Goal: Transaction & Acquisition: Purchase product/service

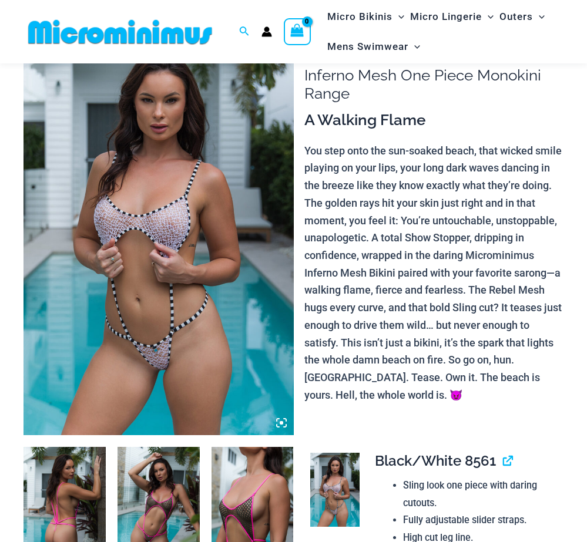
scroll to position [59, 0]
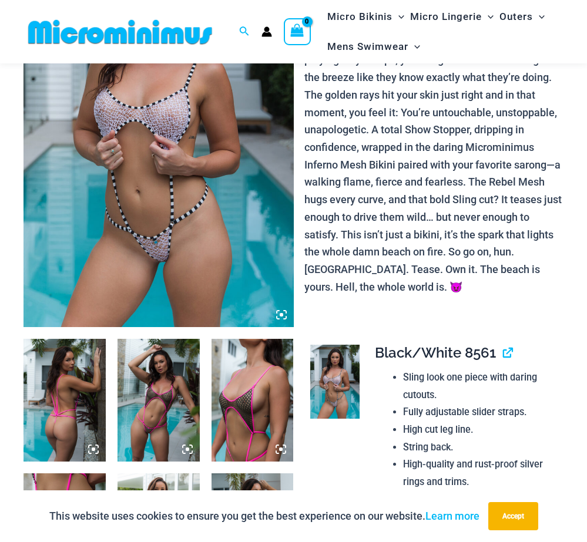
scroll to position [235, 0]
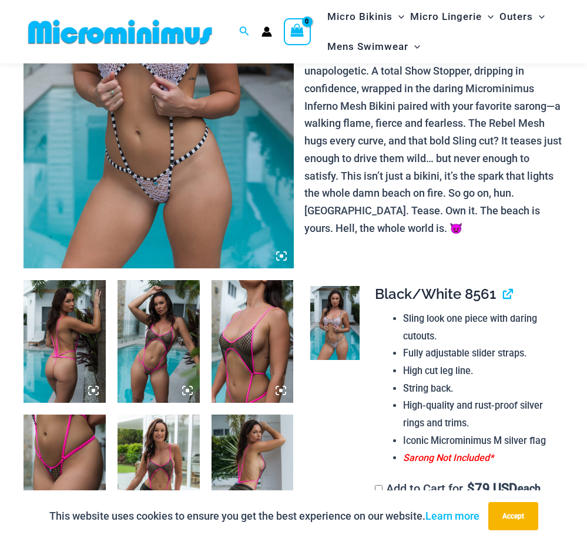
click at [160, 342] on img at bounding box center [159, 341] width 82 height 123
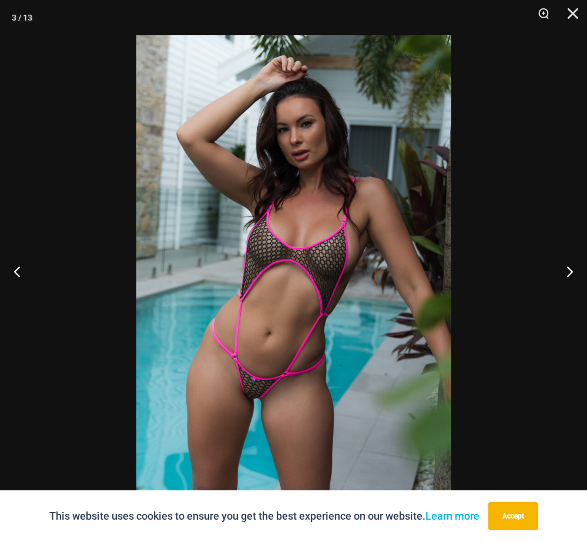
click at [291, 296] on img at bounding box center [293, 271] width 315 height 472
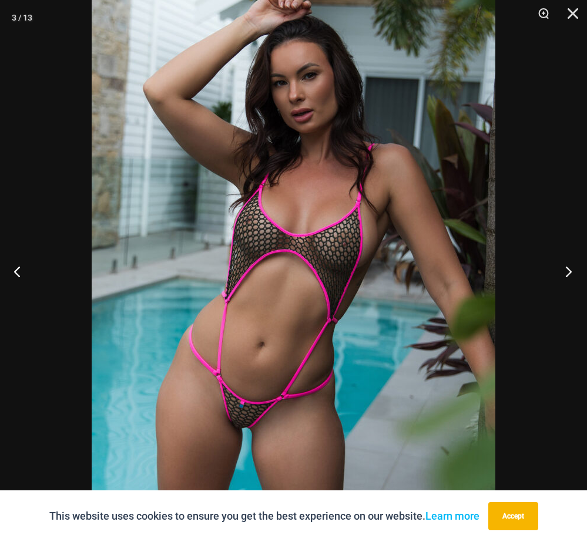
click at [571, 271] on button "Next" at bounding box center [565, 271] width 44 height 59
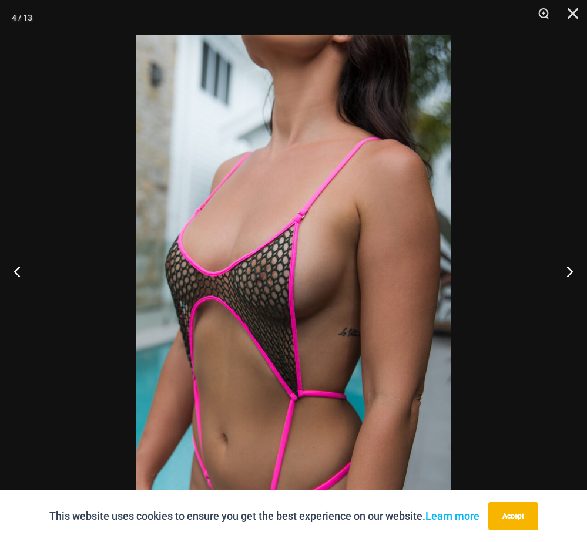
click at [300, 268] on img at bounding box center [293, 271] width 315 height 472
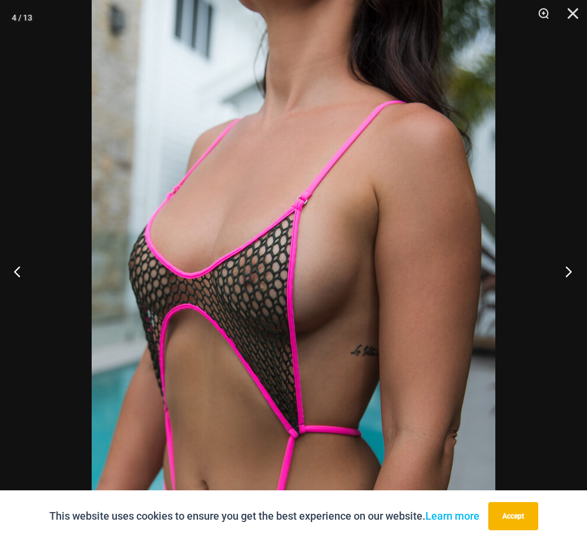
click at [569, 268] on button "Next" at bounding box center [565, 271] width 44 height 59
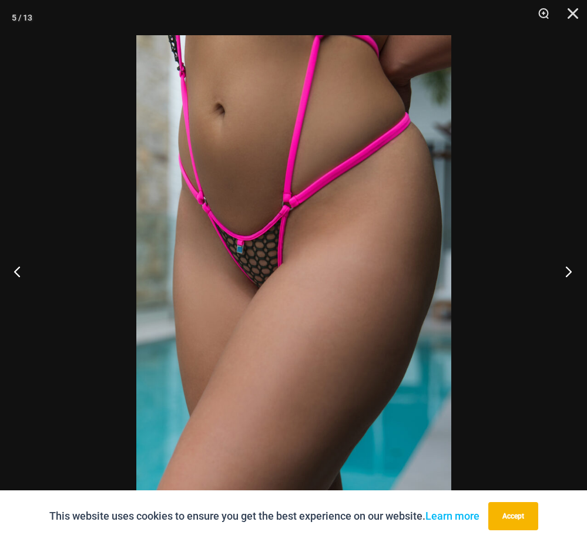
click at [561, 264] on button "Next" at bounding box center [565, 271] width 44 height 59
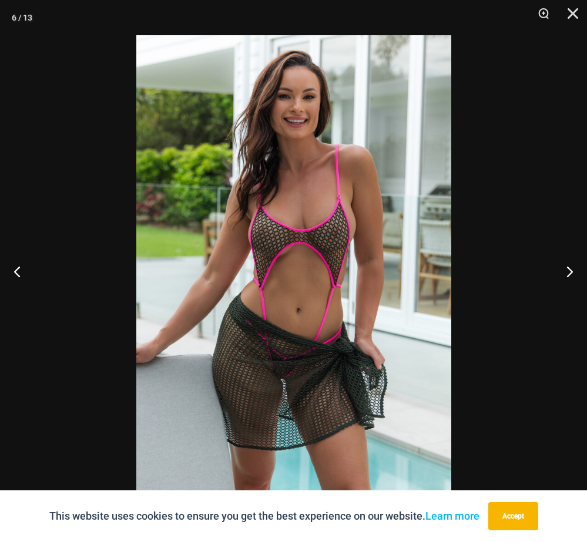
click at [307, 282] on img at bounding box center [293, 271] width 315 height 472
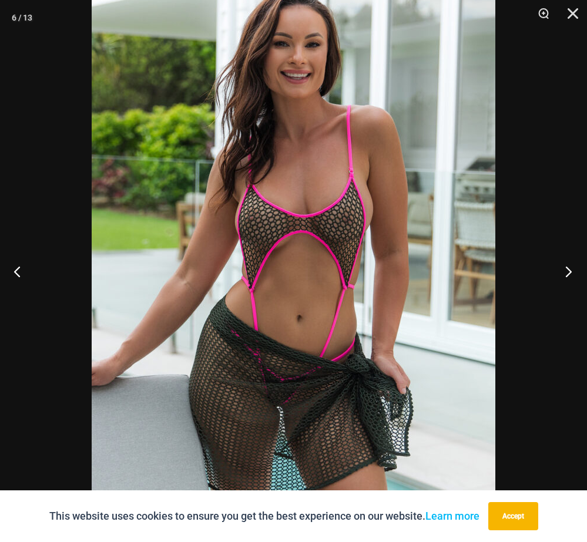
click at [565, 267] on button "Next" at bounding box center [565, 271] width 44 height 59
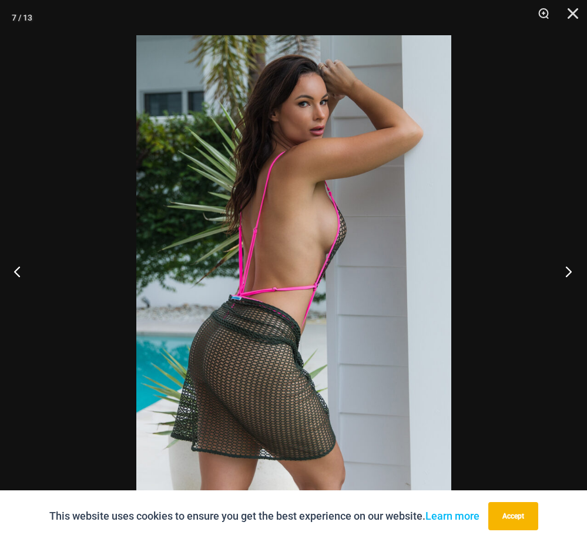
click at [563, 270] on button "Next" at bounding box center [565, 271] width 44 height 59
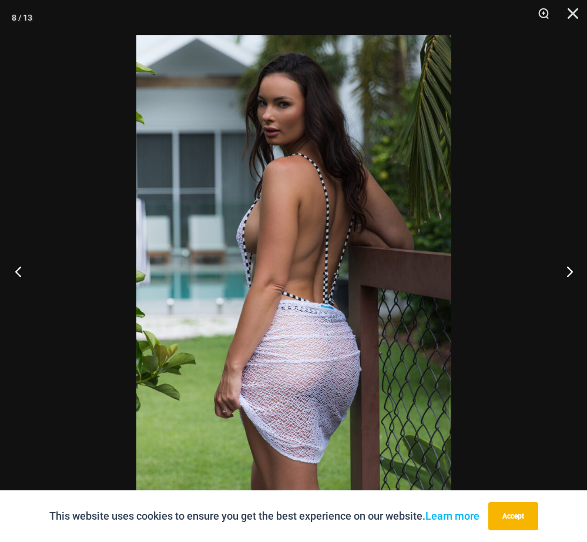
click at [21, 270] on button "Previous" at bounding box center [22, 271] width 44 height 59
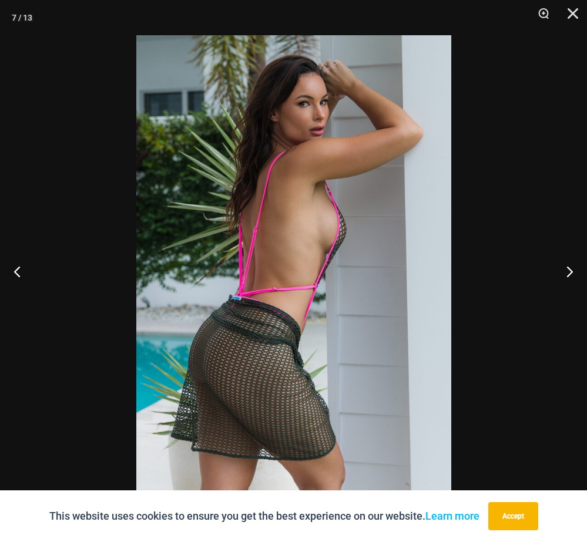
click at [283, 264] on img at bounding box center [293, 271] width 315 height 472
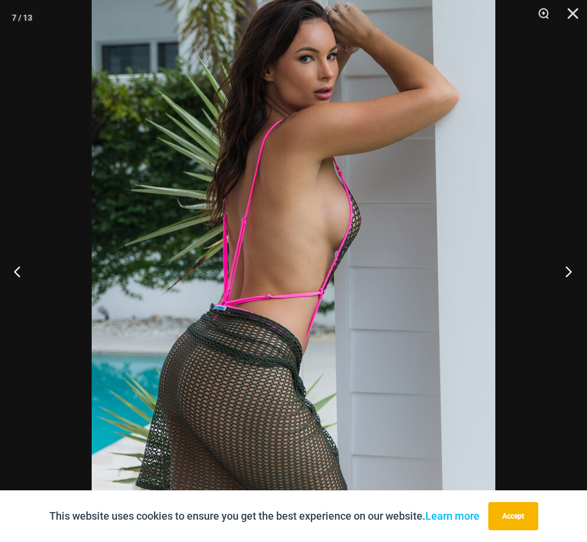
click at [565, 266] on button "Next" at bounding box center [565, 271] width 44 height 59
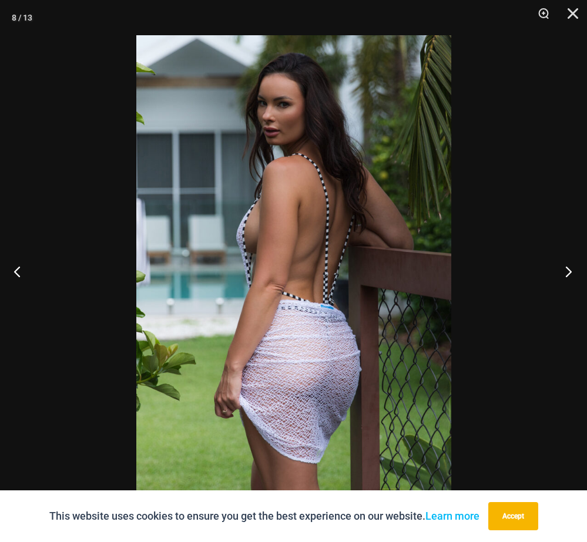
click at [564, 266] on button "Next" at bounding box center [565, 271] width 44 height 59
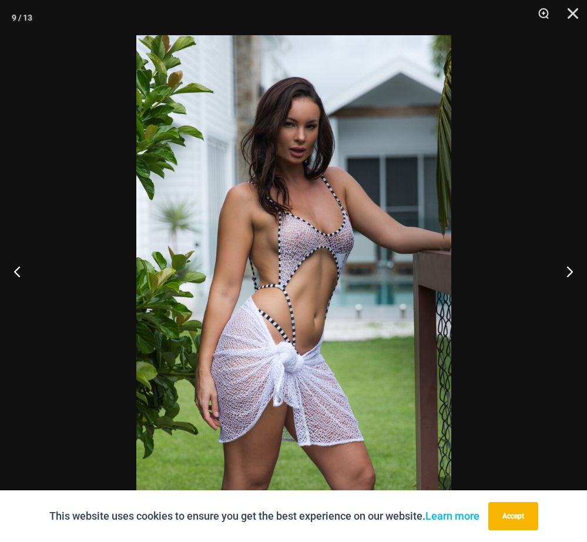
click at [324, 251] on img at bounding box center [293, 271] width 315 height 472
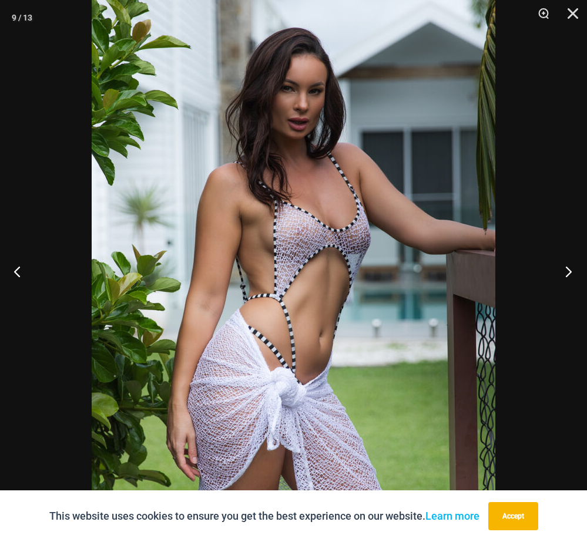
click at [564, 267] on button "Next" at bounding box center [565, 271] width 44 height 59
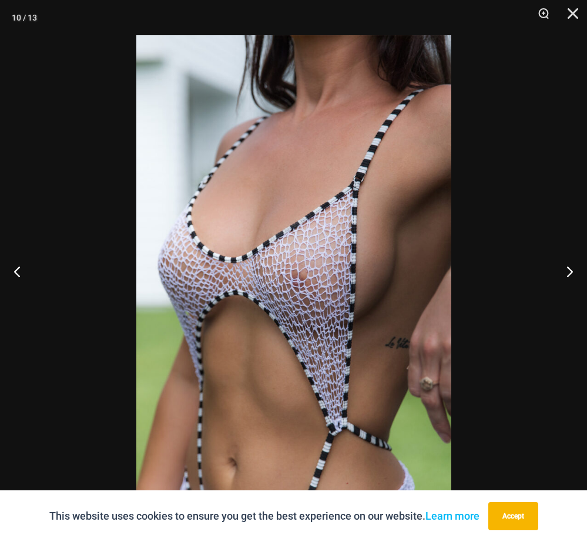
click at [316, 277] on img at bounding box center [293, 271] width 315 height 472
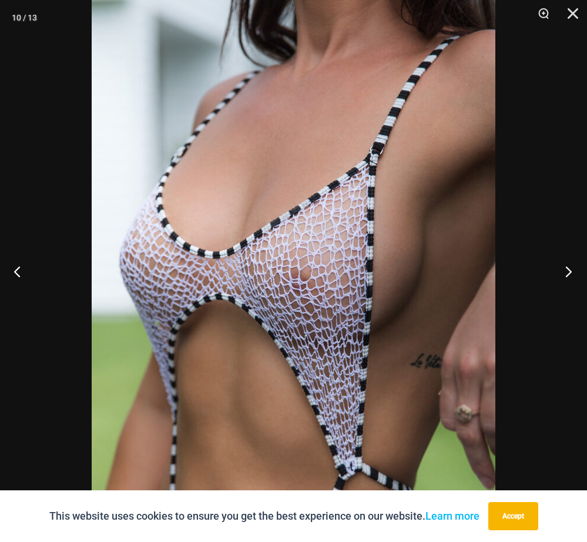
click at [566, 269] on button "Next" at bounding box center [565, 271] width 44 height 59
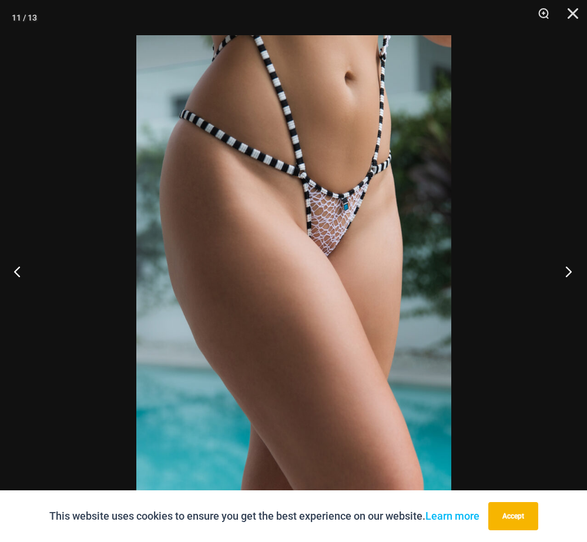
click at [566, 269] on button "Next" at bounding box center [565, 271] width 44 height 59
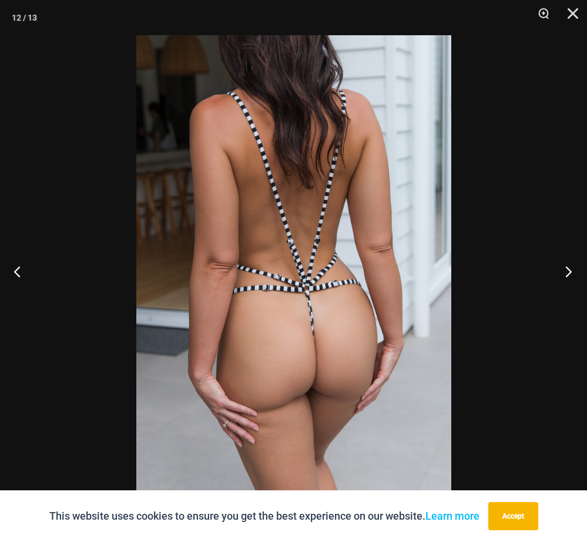
click at [566, 269] on button "Next" at bounding box center [565, 271] width 44 height 59
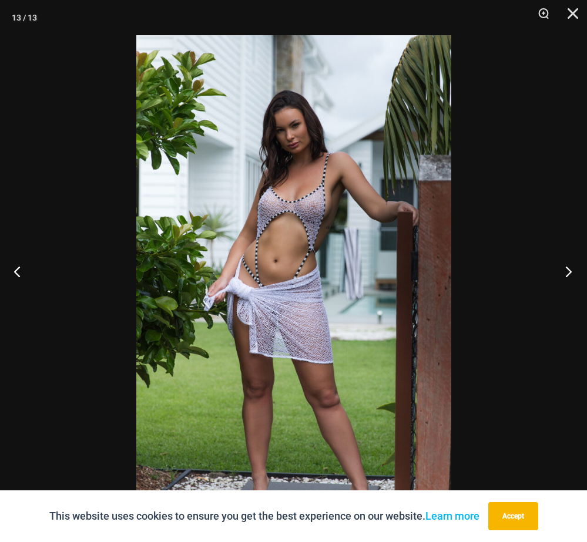
click at [566, 269] on button "Next" at bounding box center [565, 271] width 44 height 59
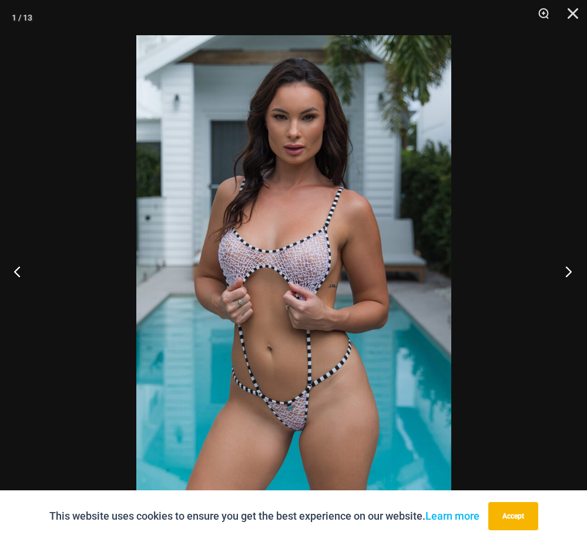
click at [566, 269] on button "Next" at bounding box center [565, 271] width 44 height 59
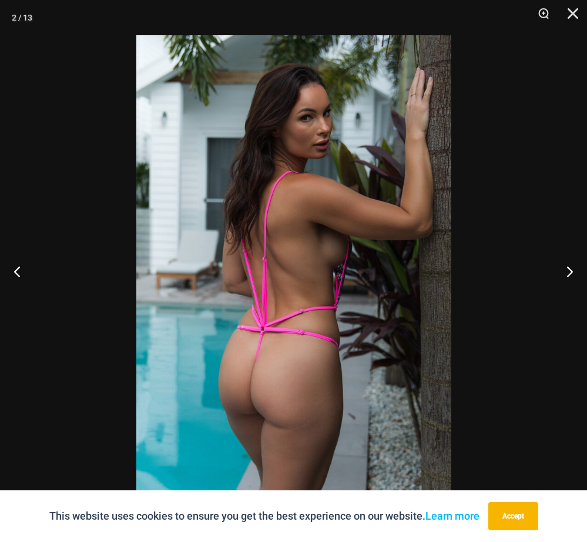
click at [267, 292] on img at bounding box center [293, 271] width 315 height 472
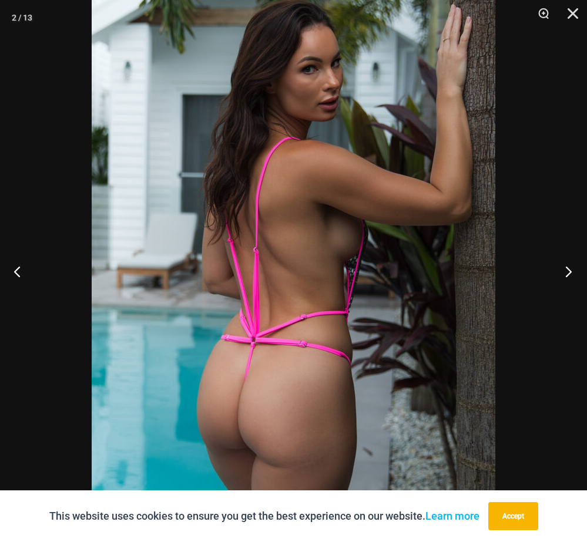
click at [561, 268] on button "Next" at bounding box center [565, 271] width 44 height 59
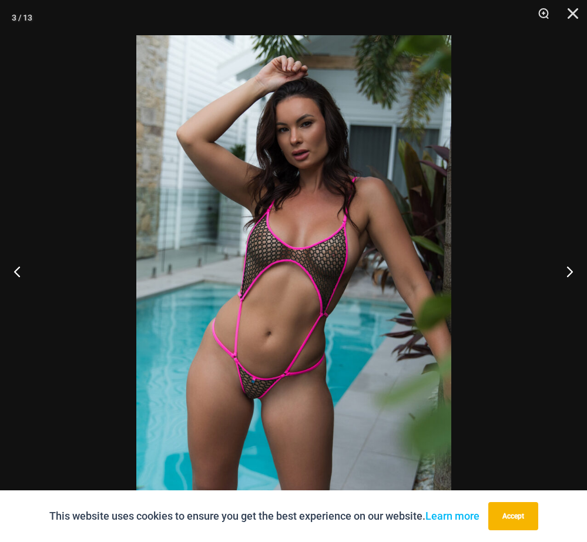
click at [273, 296] on img at bounding box center [293, 271] width 315 height 472
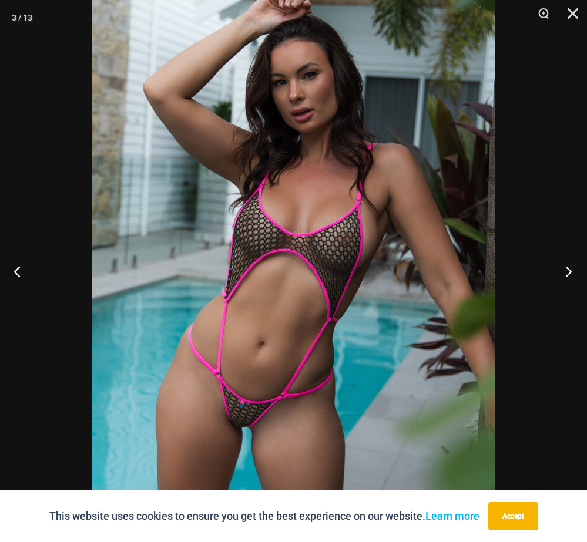
click at [571, 270] on button "Next" at bounding box center [565, 271] width 44 height 59
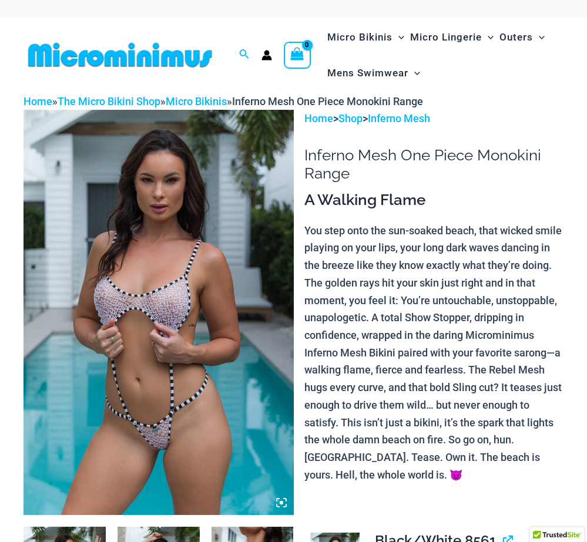
click at [145, 326] on img at bounding box center [159, 312] width 270 height 405
